Goal: Navigation & Orientation: Find specific page/section

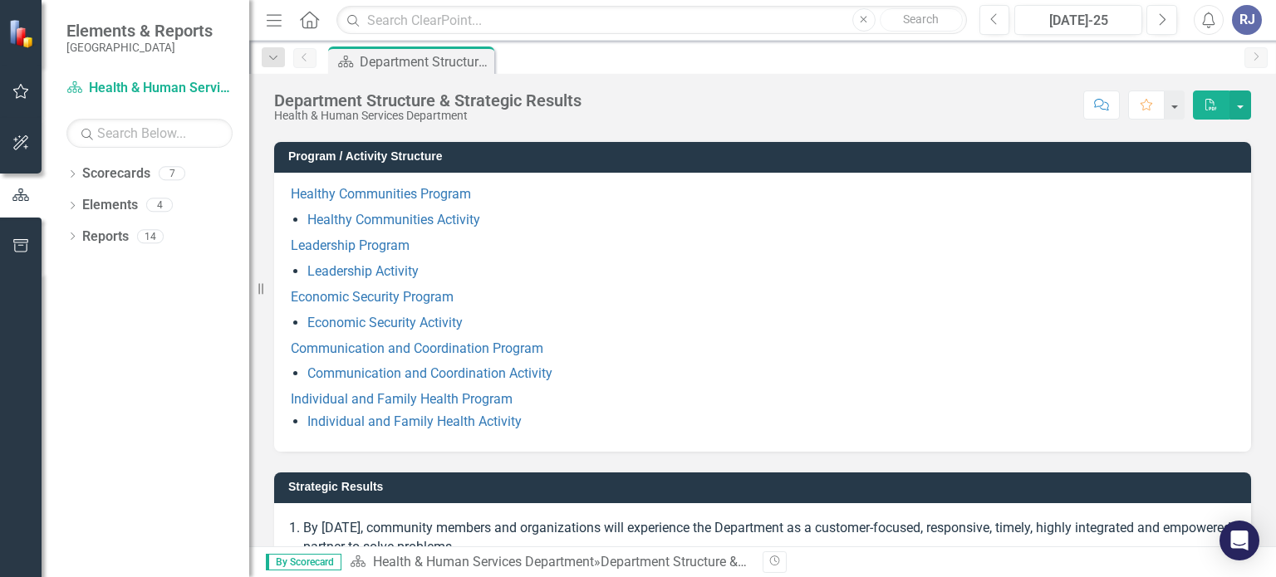
scroll to position [106, 0]
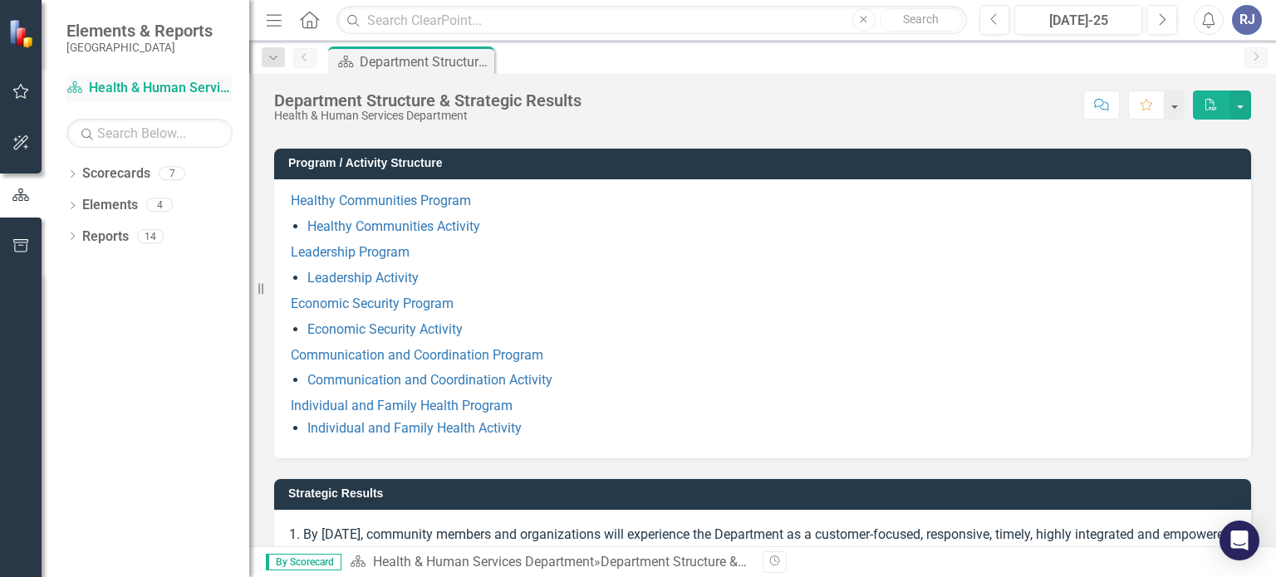
click at [158, 82] on link "Scorecard Health & Human Services Department" at bounding box center [149, 88] width 166 height 19
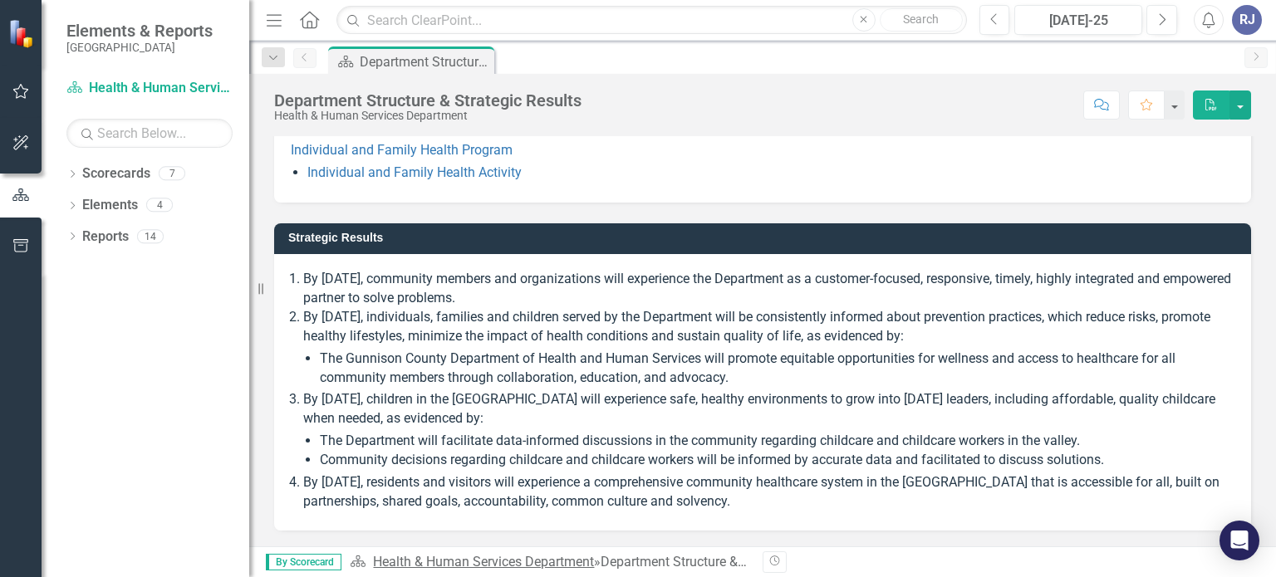
click at [473, 569] on link "Health & Human Services Department" at bounding box center [483, 562] width 221 height 16
click at [488, 561] on link "Health & Human Services Department" at bounding box center [483, 562] width 221 height 16
click at [548, 562] on link "Health & Human Services Department" at bounding box center [483, 562] width 221 height 16
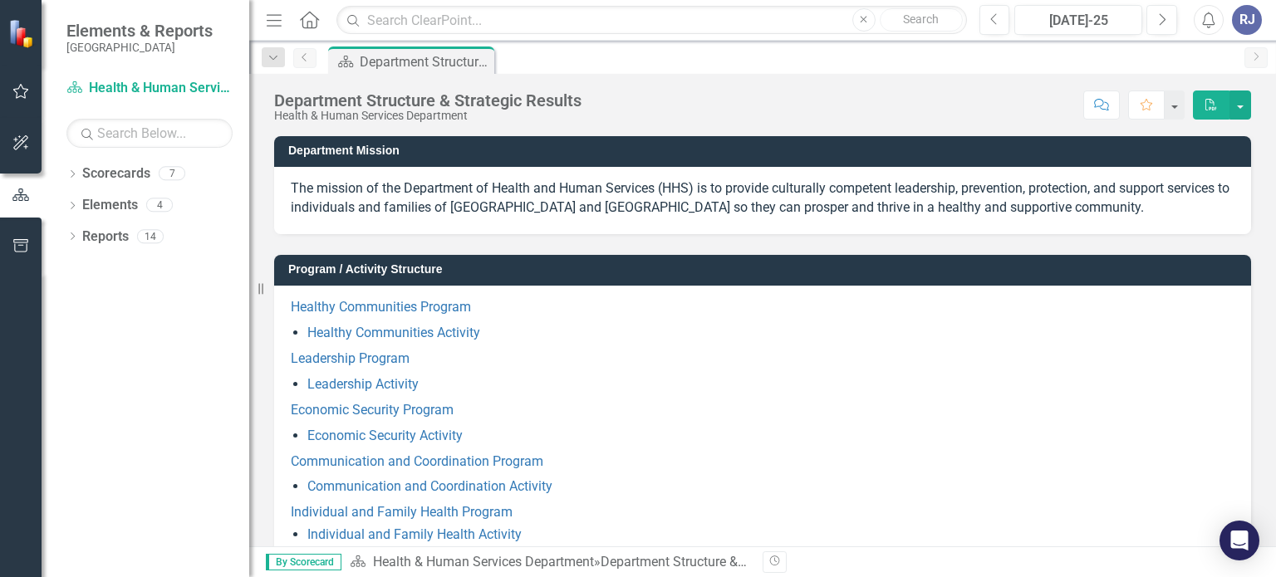
click at [309, 60] on icon "Previous" at bounding box center [304, 57] width 13 height 10
click at [312, 16] on icon "Home" at bounding box center [309, 19] width 22 height 17
click at [150, 84] on link "Scorecard Health & Human Services Department" at bounding box center [149, 88] width 166 height 19
click at [175, 88] on link "Scorecard Health & Human Services Department" at bounding box center [149, 88] width 166 height 19
click at [74, 235] on icon "Dropdown" at bounding box center [72, 237] width 12 height 9
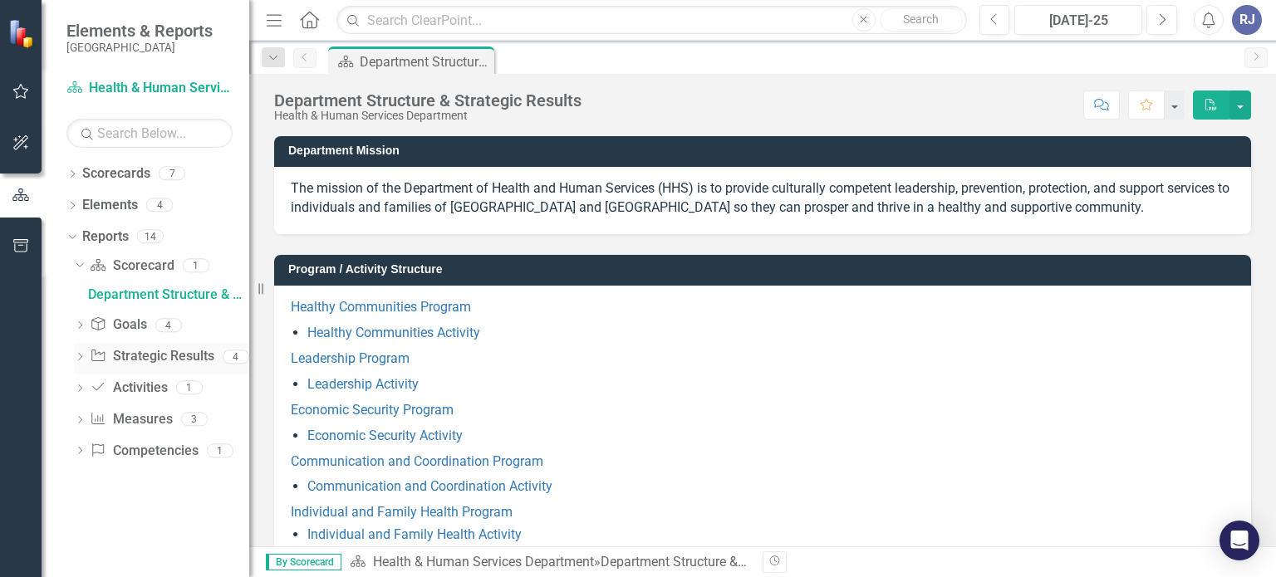
click at [132, 370] on div "Strategic Result Strategic Results" at bounding box center [152, 356] width 124 height 27
click at [157, 358] on link "Strategic Result Strategic Results" at bounding box center [152, 356] width 124 height 19
click at [241, 356] on div "4" at bounding box center [236, 357] width 27 height 14
drag, startPoint x: 264, startPoint y: 288, endPoint x: 247, endPoint y: 335, distance: 49.7
click at [247, 335] on div "Elements & Reports Gunnison County Scorecard Health & Human Services Department…" at bounding box center [124, 288] width 249 height 577
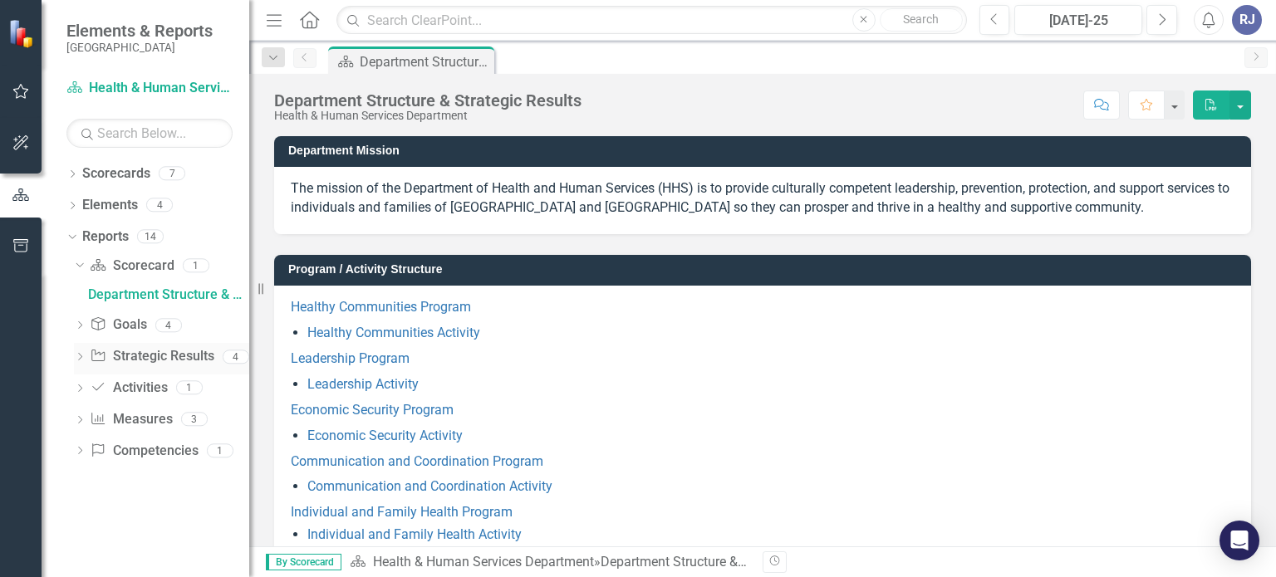
click at [187, 354] on link "Strategic Result Strategic Results" at bounding box center [152, 356] width 124 height 19
click at [229, 356] on div "4" at bounding box center [236, 357] width 27 height 14
click at [170, 321] on div "4" at bounding box center [168, 325] width 27 height 14
click at [169, 172] on div "7" at bounding box center [172, 174] width 27 height 14
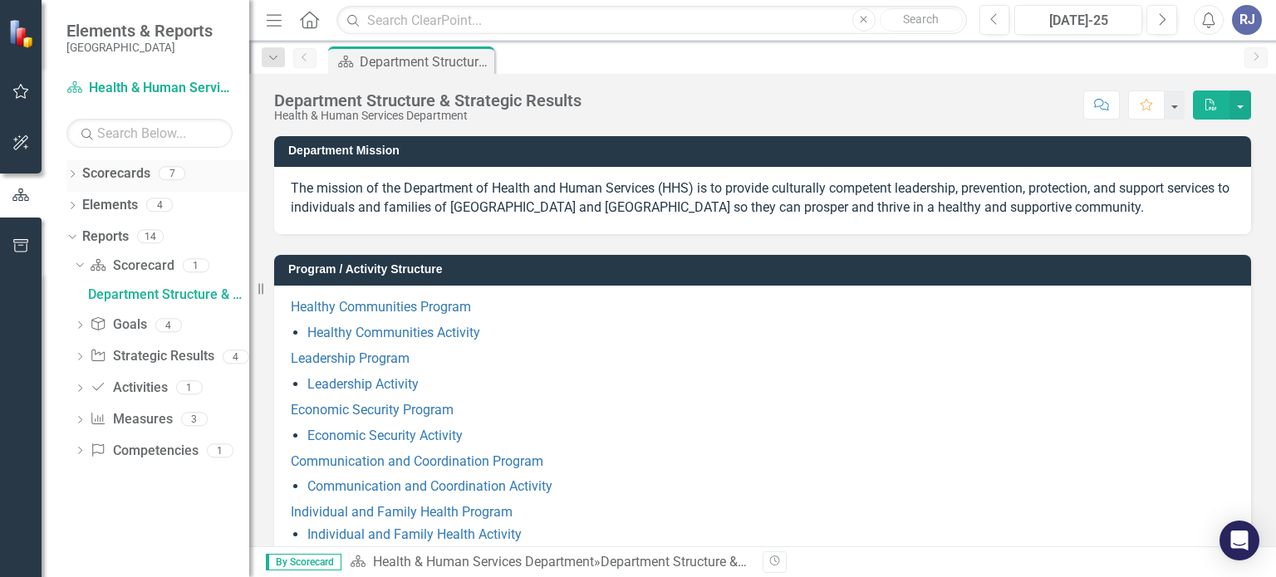
click at [169, 172] on div "7" at bounding box center [172, 174] width 27 height 14
click at [110, 81] on link "Scorecard Health & Human Services Department" at bounding box center [149, 88] width 166 height 19
click at [125, 46] on small "[GEOGRAPHIC_DATA]" at bounding box center [139, 47] width 146 height 13
click at [17, 249] on icon "button" at bounding box center [20, 245] width 17 height 13
